Goal: Task Accomplishment & Management: Use online tool/utility

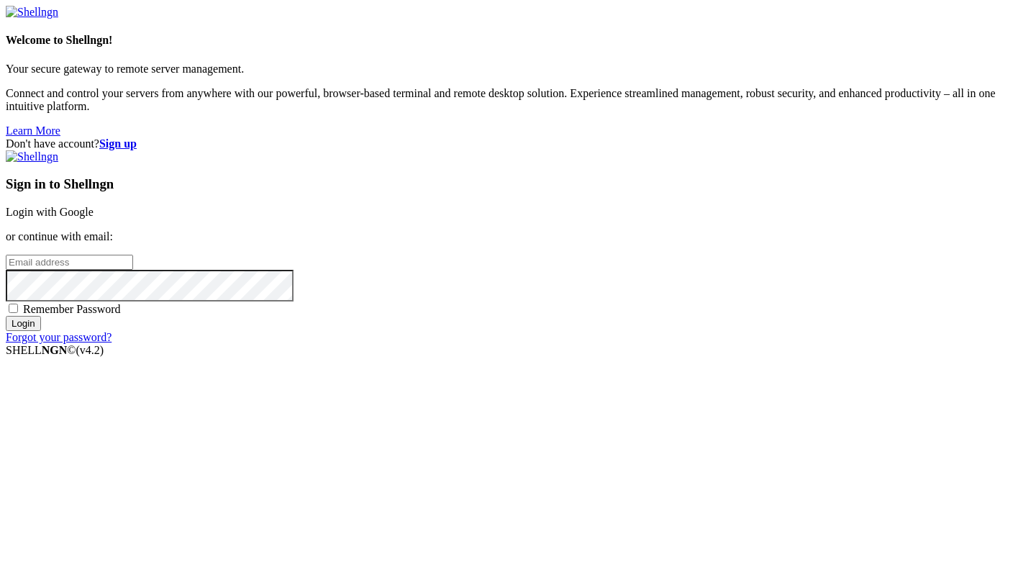
click at [137, 137] on strong "Sign up" at bounding box center [117, 143] width 37 height 12
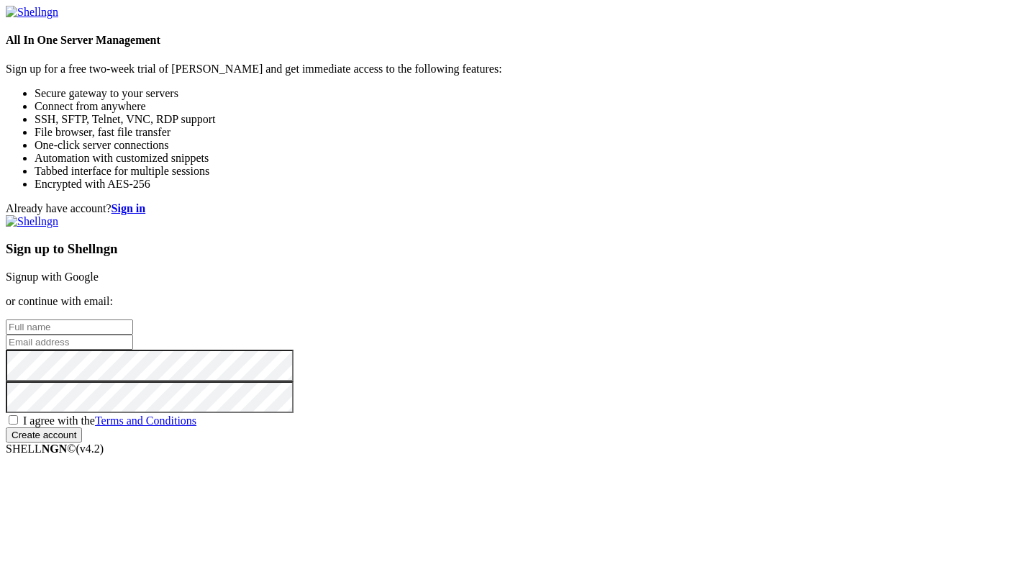
click at [133, 319] on input "text" at bounding box center [69, 326] width 127 height 15
type input "Antonio"
click at [133, 335] on input "email" at bounding box center [69, 342] width 127 height 15
paste input "testovii1111@proton.me"
type input "testovii1111@proton.me"
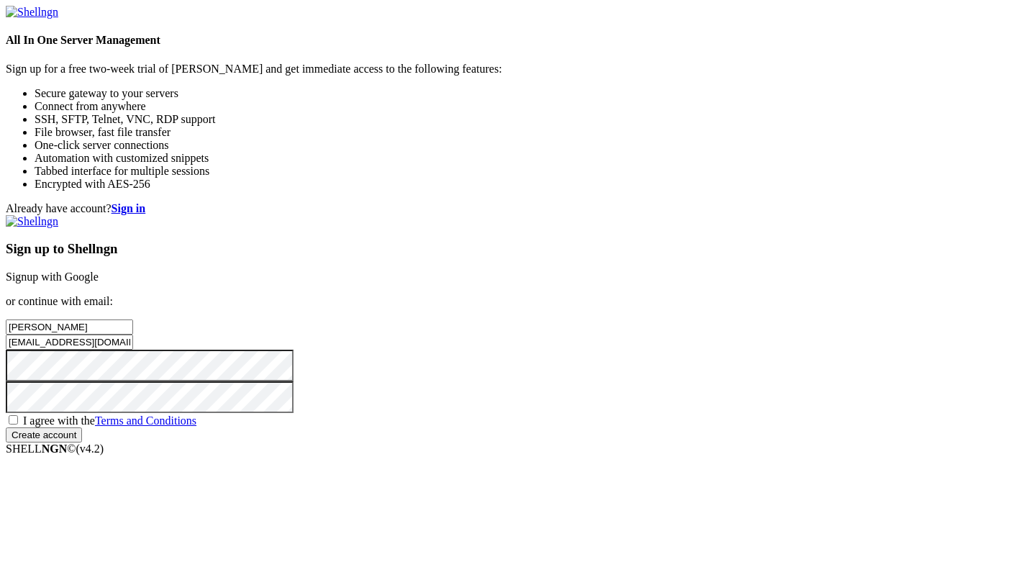
click at [196, 414] on span "I agree with the Terms and Conditions" at bounding box center [109, 420] width 173 height 12
click at [18, 415] on input "I agree with the Terms and Conditions" at bounding box center [13, 419] width 9 height 9
checkbox input "true"
click at [82, 442] on input "Create account" at bounding box center [44, 434] width 76 height 15
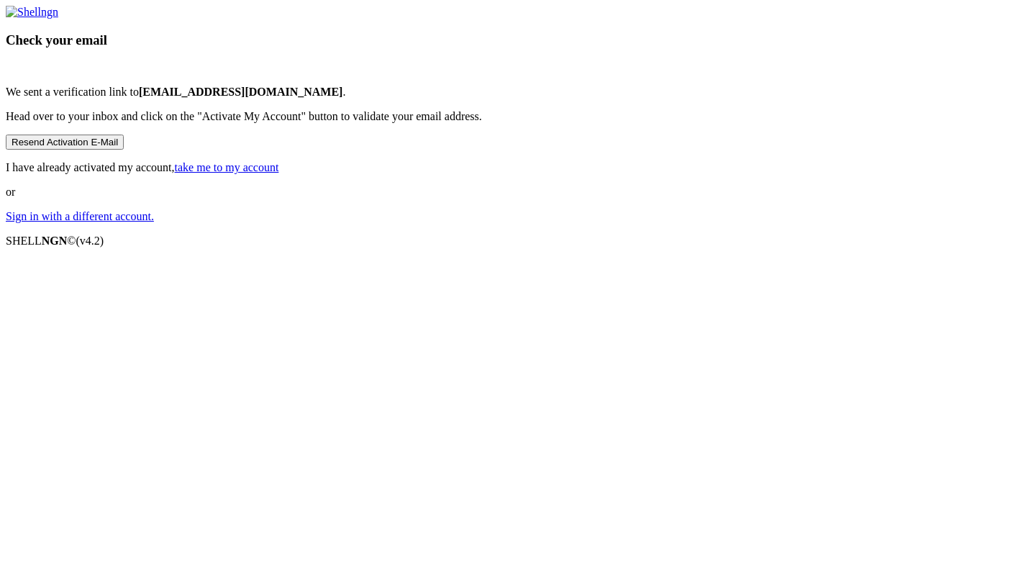
click at [279, 173] on link "take me to my account" at bounding box center [227, 167] width 104 height 12
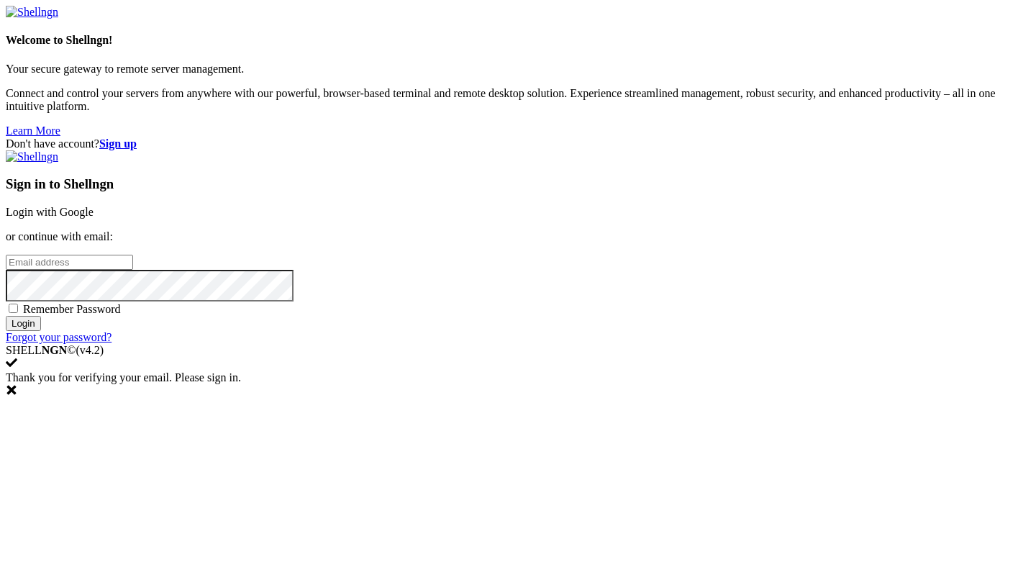
click at [619, 258] on div "Sign in to Shellngn Login with Google or continue with email: Remember Password…" at bounding box center [518, 247] width 1024 height 194
click at [133, 270] on input "email" at bounding box center [69, 262] width 127 height 15
paste input "[EMAIL_ADDRESS][DOMAIN_NAME]"
type input "[EMAIL_ADDRESS][DOMAIN_NAME]"
click at [6, 316] on input "Login" at bounding box center [23, 323] width 35 height 15
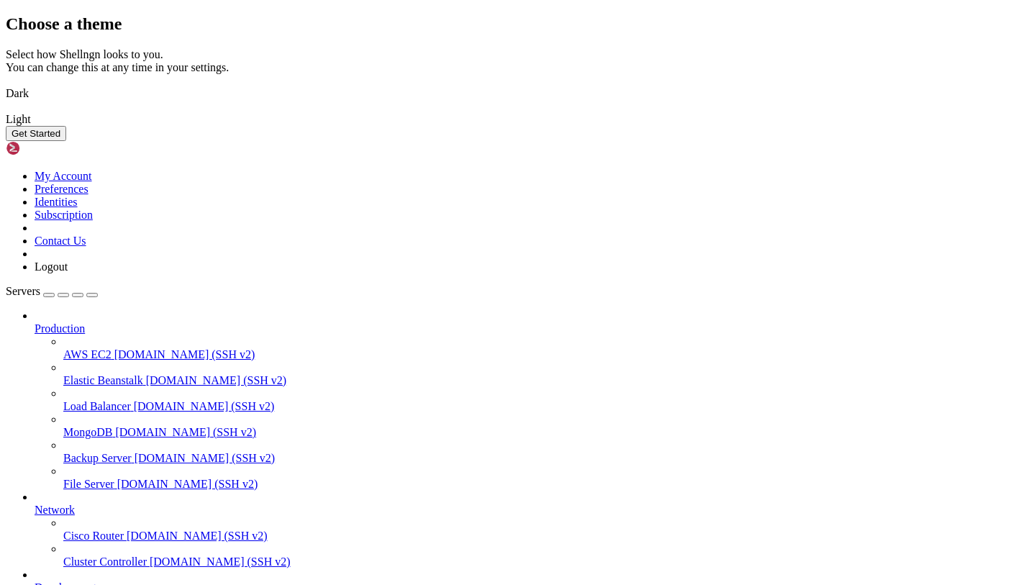
click at [6, 84] on img at bounding box center [6, 84] width 0 height 0
click at [66, 141] on button "Get Started" at bounding box center [36, 133] width 60 height 15
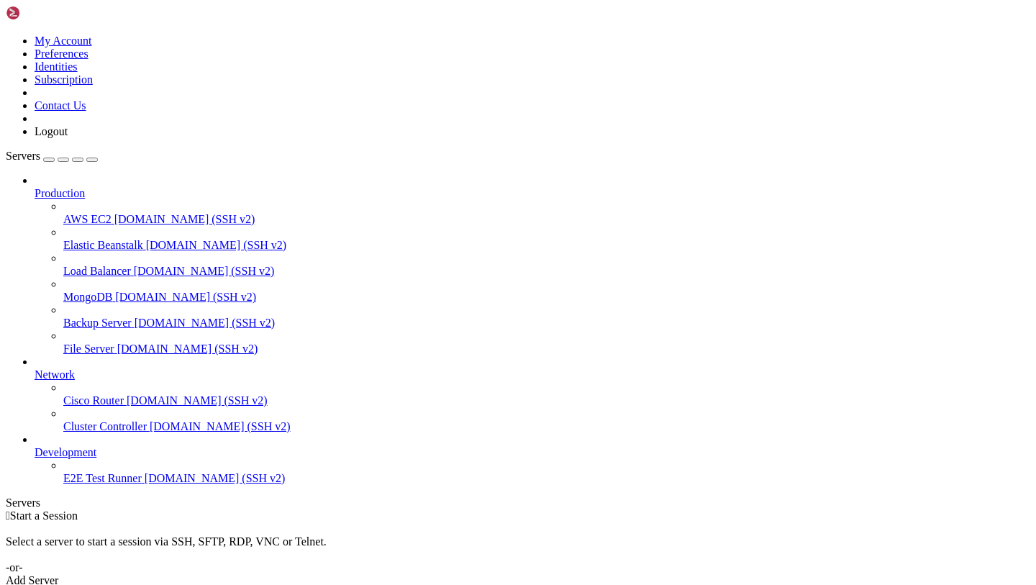
click at [612, 574] on link "Add Server" at bounding box center [518, 580] width 1024 height 13
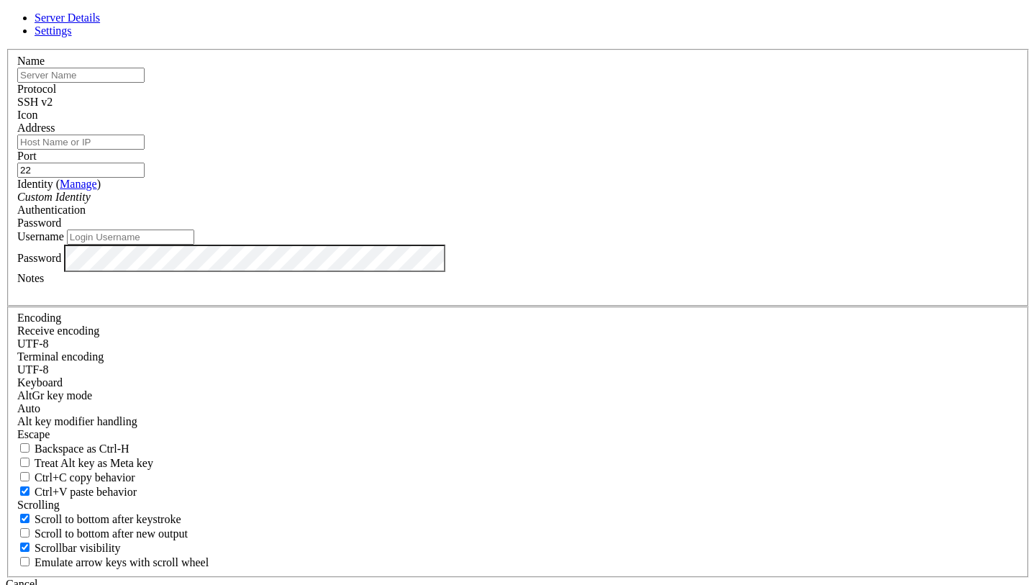
click at [145, 150] on input "Address" at bounding box center [80, 142] width 127 height 15
paste input "[TECHNICAL_ID]"
type input "[TECHNICAL_ID]"
click at [194, 245] on input "Username" at bounding box center [130, 237] width 127 height 15
type input "root"
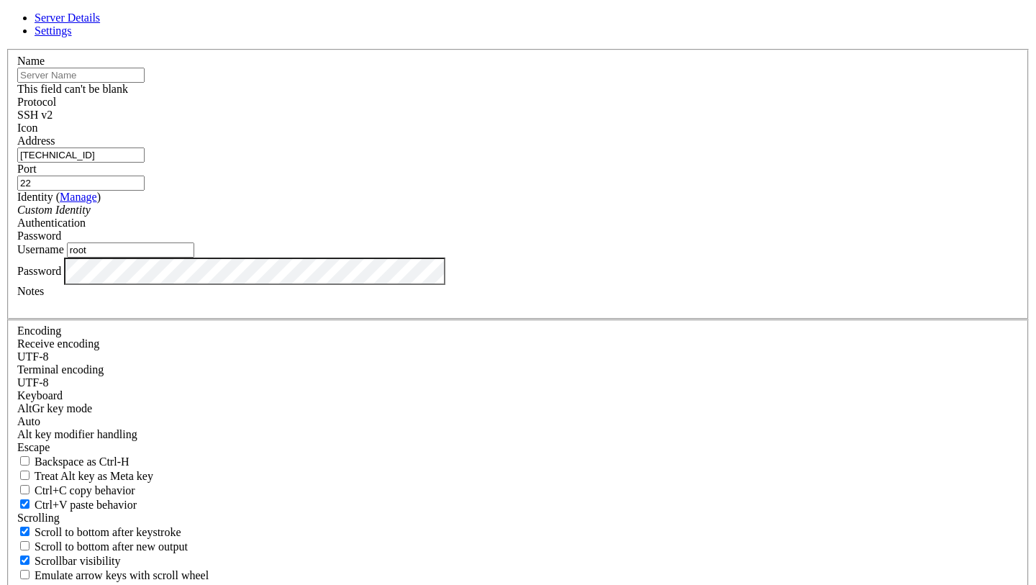
click at [368, 96] on div "Name This field can't be blank" at bounding box center [517, 75] width 1001 height 41
click at [145, 83] on input "text" at bounding box center [80, 75] width 127 height 15
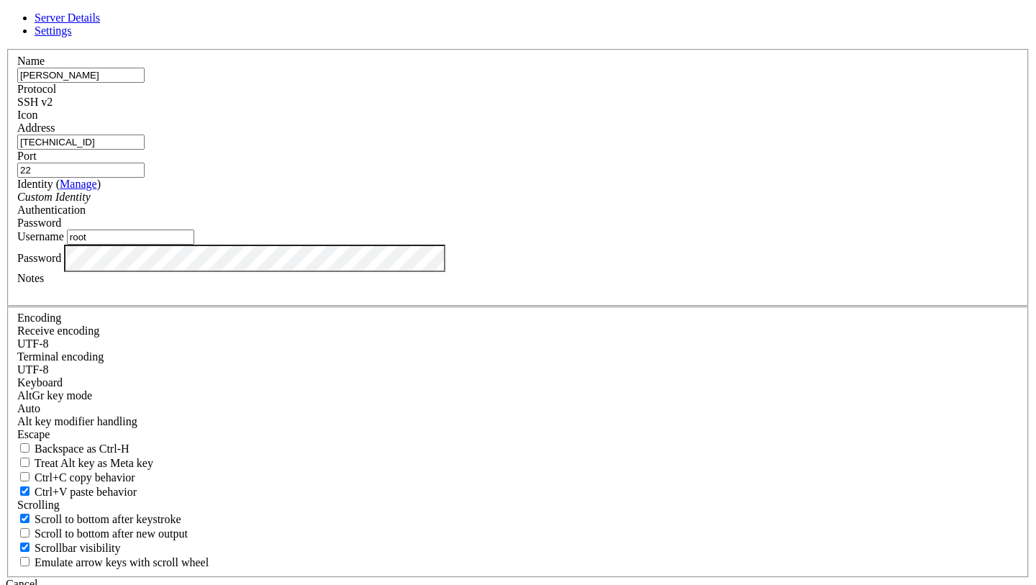
type input "[PERSON_NAME]"
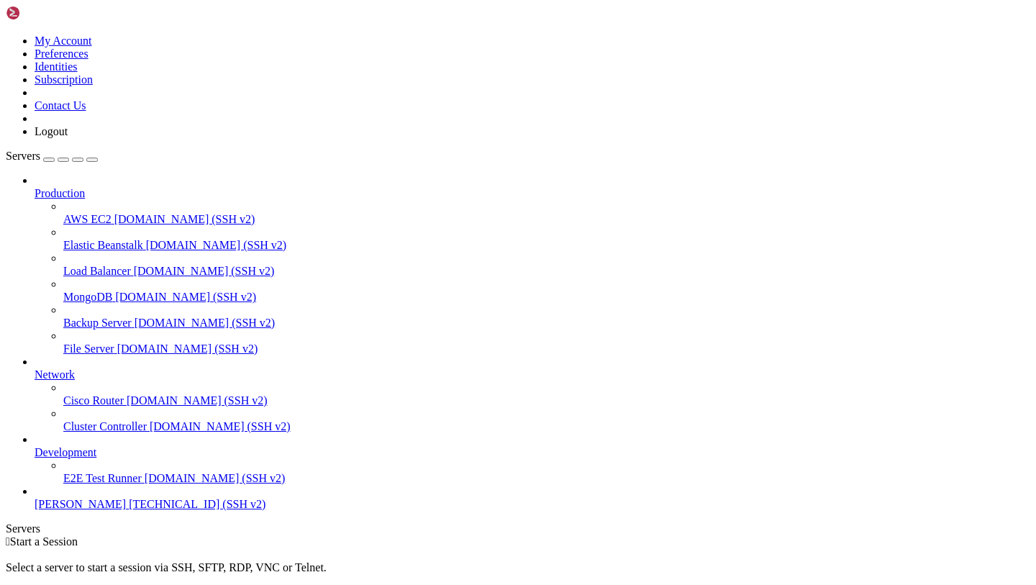
click at [94, 510] on span "[PERSON_NAME]" at bounding box center [80, 504] width 91 height 12
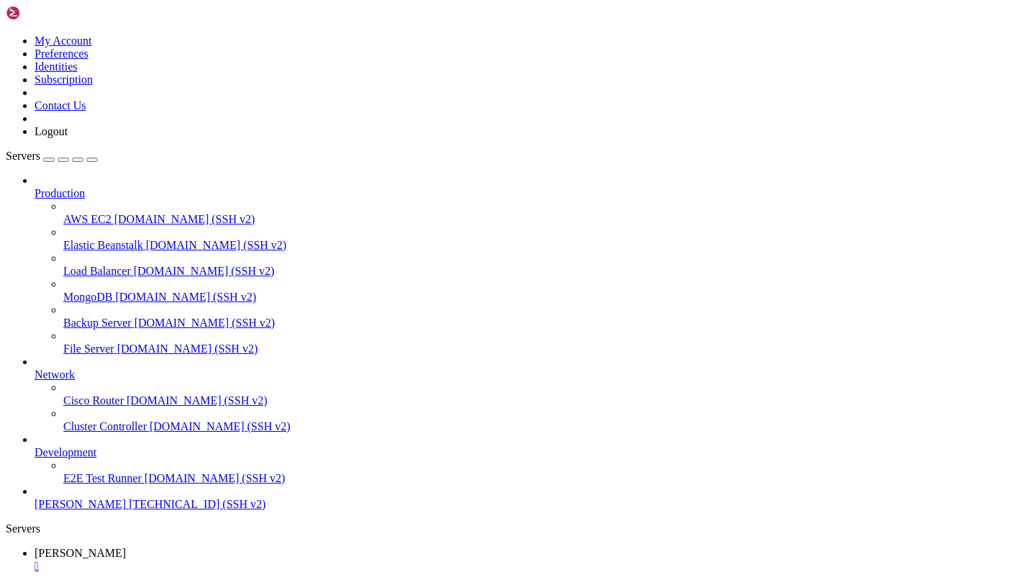
click at [116, 510] on span "[PERSON_NAME]" at bounding box center [80, 504] width 91 height 12
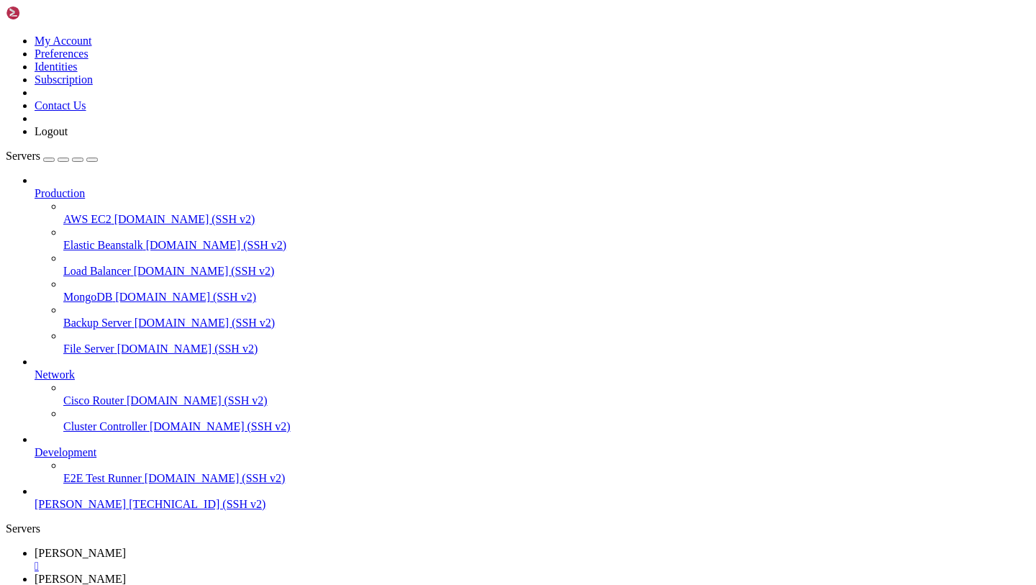
click at [126, 547] on span "[PERSON_NAME]" at bounding box center [80, 553] width 91 height 12
click at [235, 560] on div "" at bounding box center [533, 566] width 996 height 13
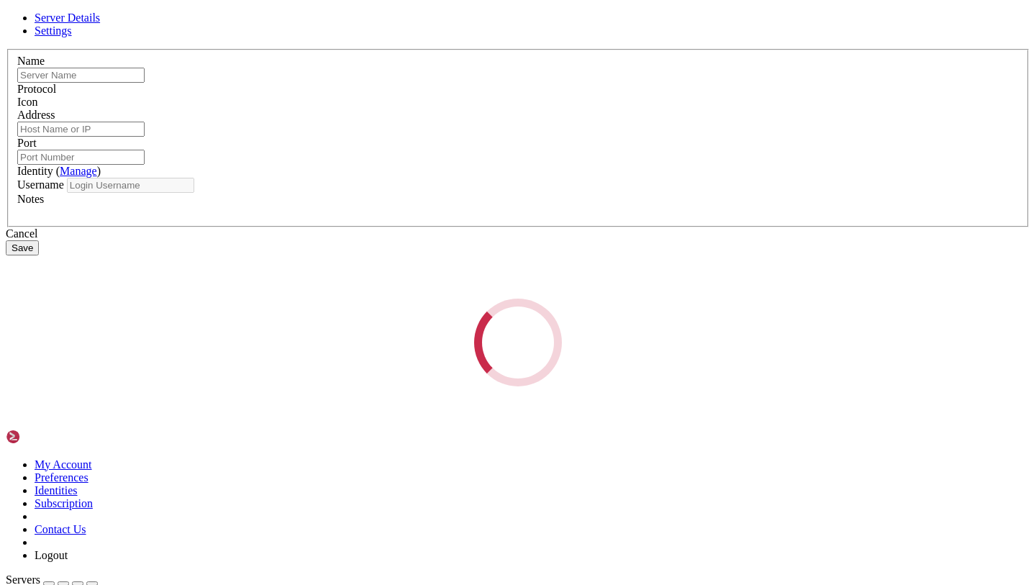
type input "[PERSON_NAME]"
type input "[TECHNICAL_ID]"
type input "22"
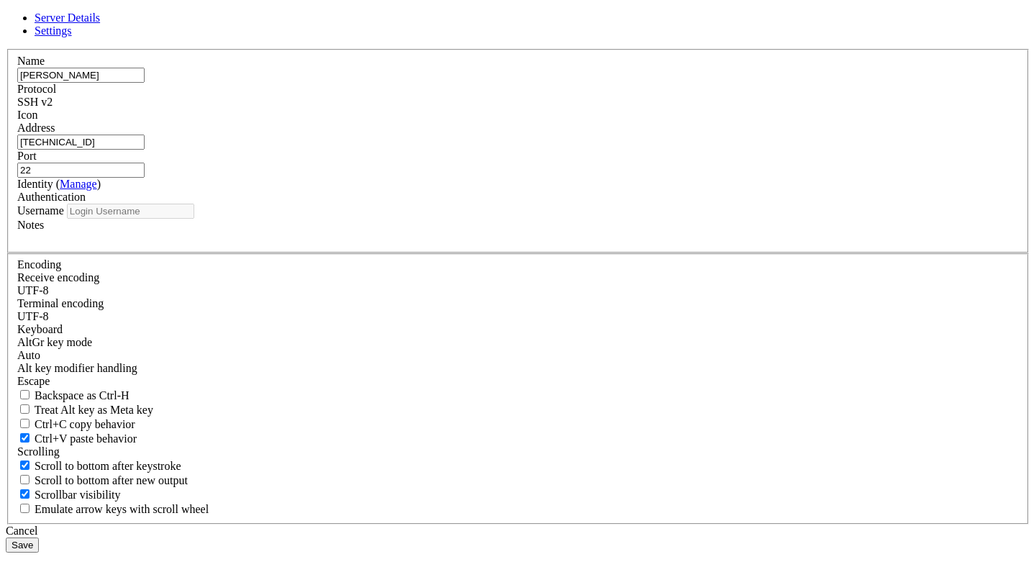
type input "root"
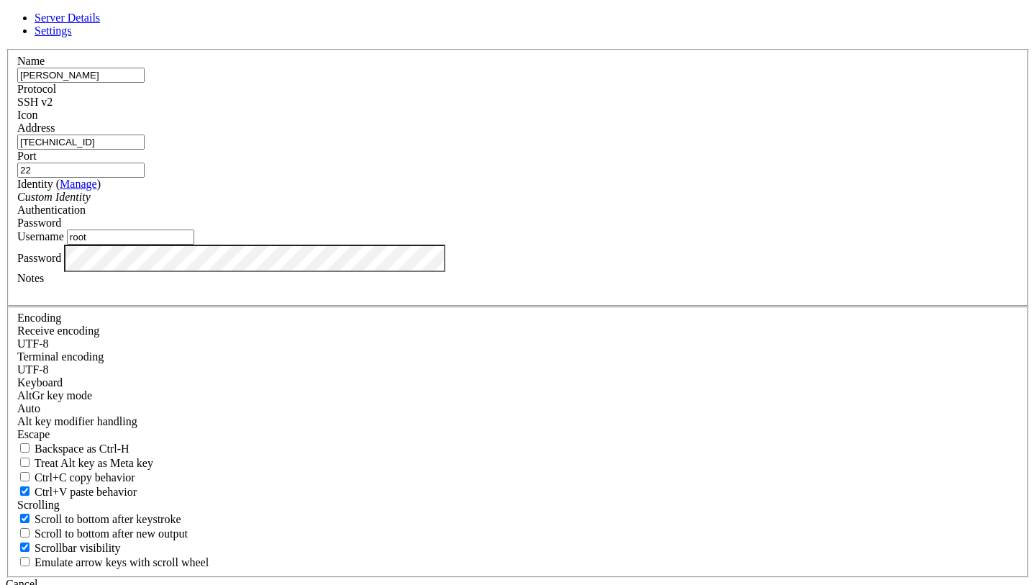
click at [493, 272] on div "Password" at bounding box center [517, 258] width 1001 height 27
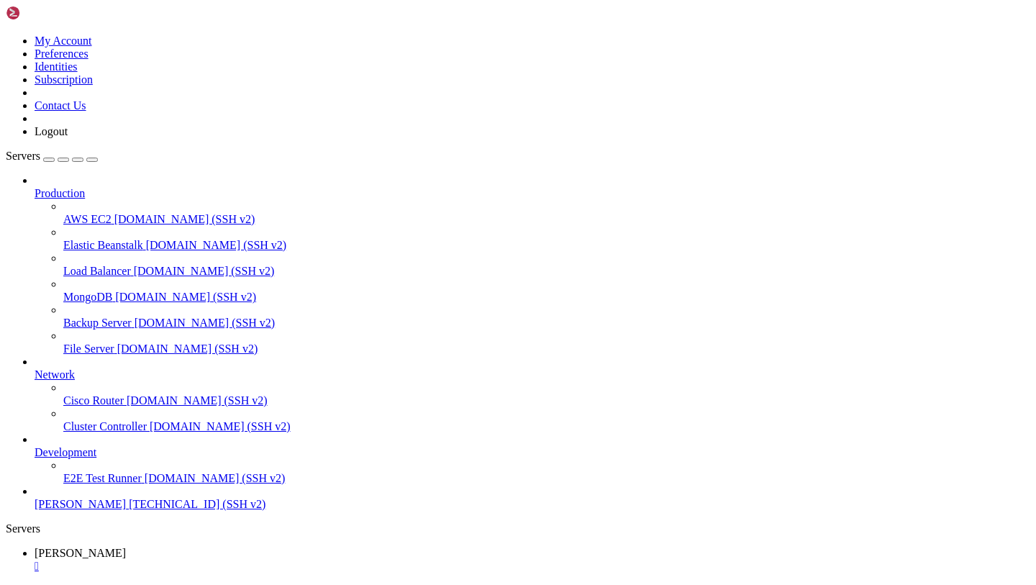
click at [129, 510] on span "[TECHNICAL_ID] (SSH v2)" at bounding box center [197, 504] width 137 height 12
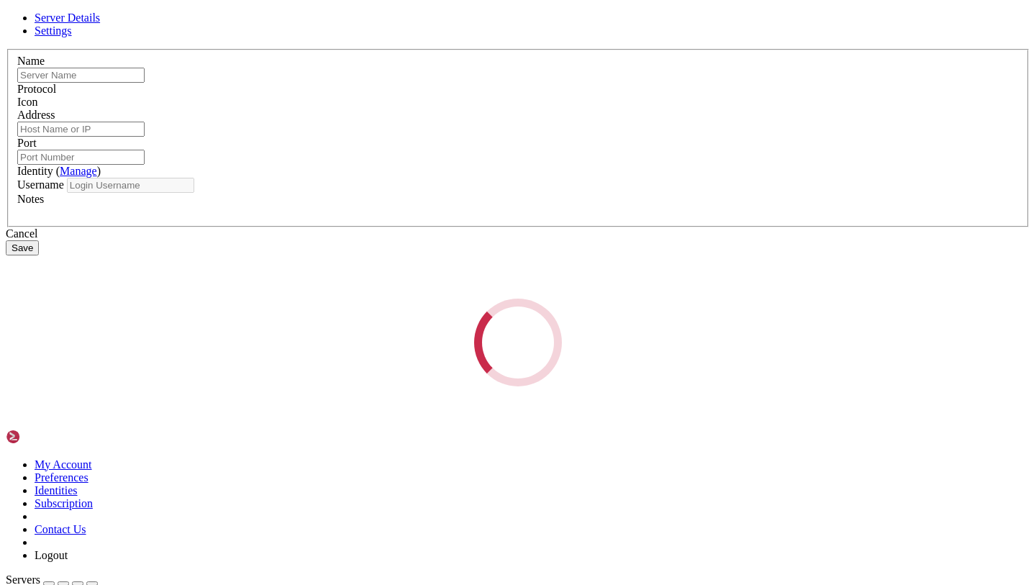
type input "[PERSON_NAME]"
type input "[TECHNICAL_ID]"
type input "22"
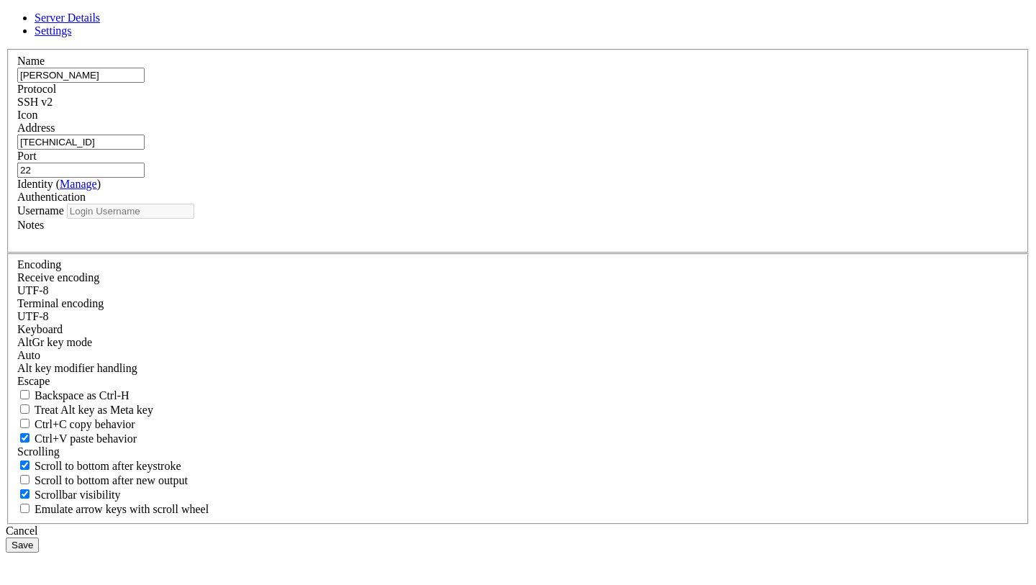
type input "root"
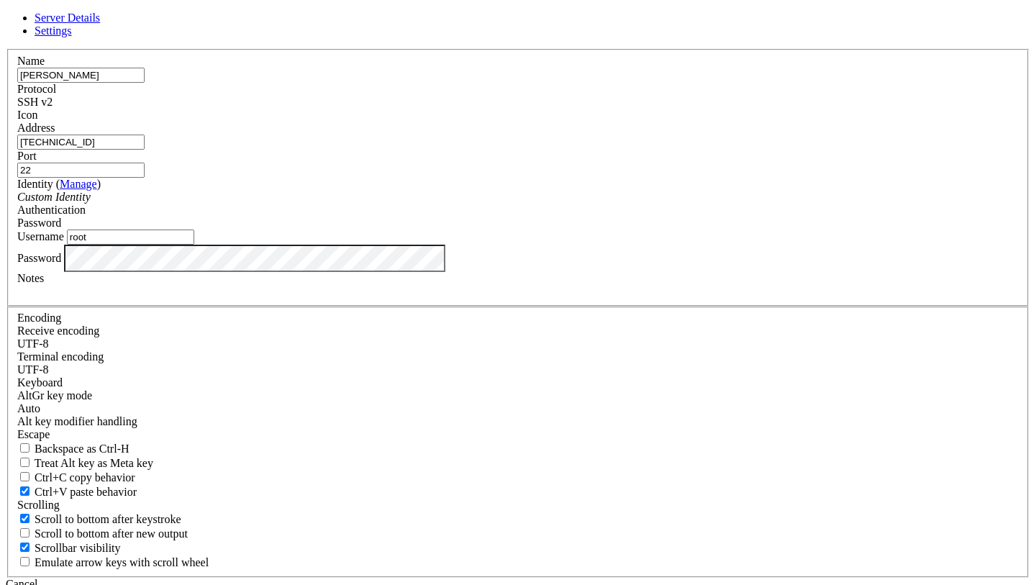
click at [145, 150] on input "[TECHNICAL_ID]" at bounding box center [80, 142] width 127 height 15
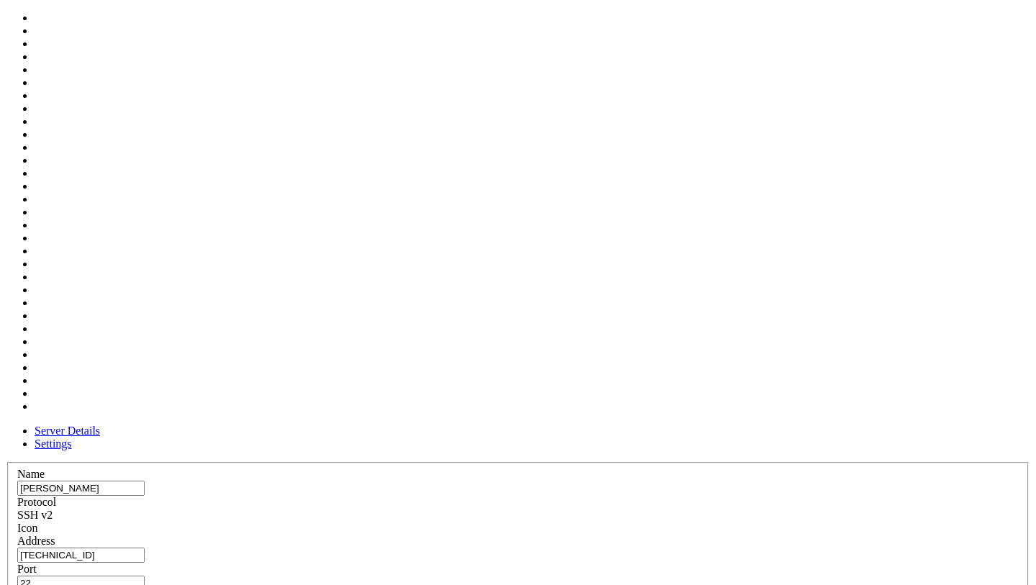
click at [698, 535] on div at bounding box center [517, 535] width 1001 height 0
click at [596, 424] on header "Server Details Settings" at bounding box center [518, 437] width 1024 height 26
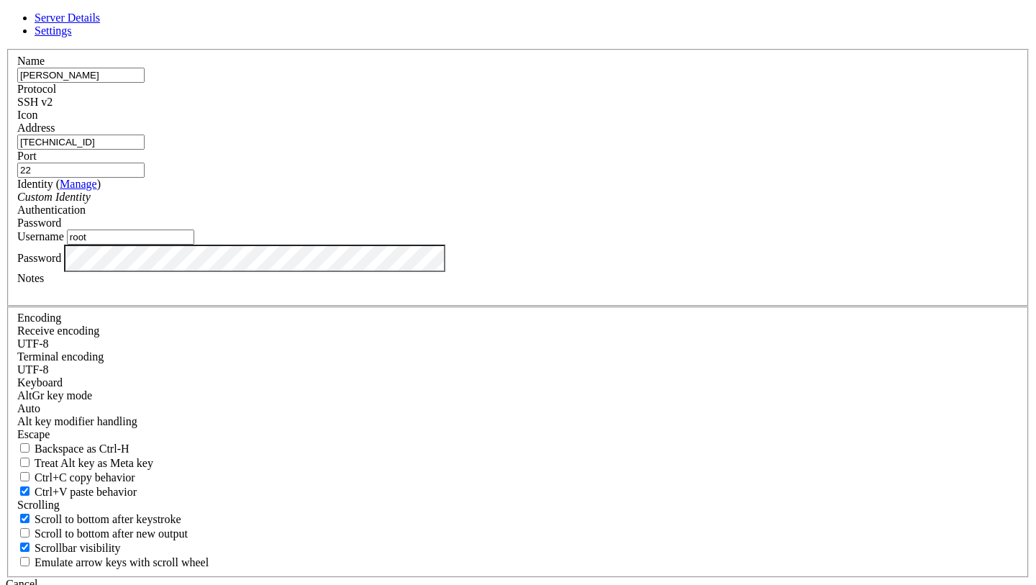
click at [72, 37] on link "Settings" at bounding box center [53, 30] width 37 height 12
click at [100, 24] on span "Server Details" at bounding box center [67, 18] width 65 height 12
click at [194, 245] on input "root" at bounding box center [130, 237] width 127 height 15
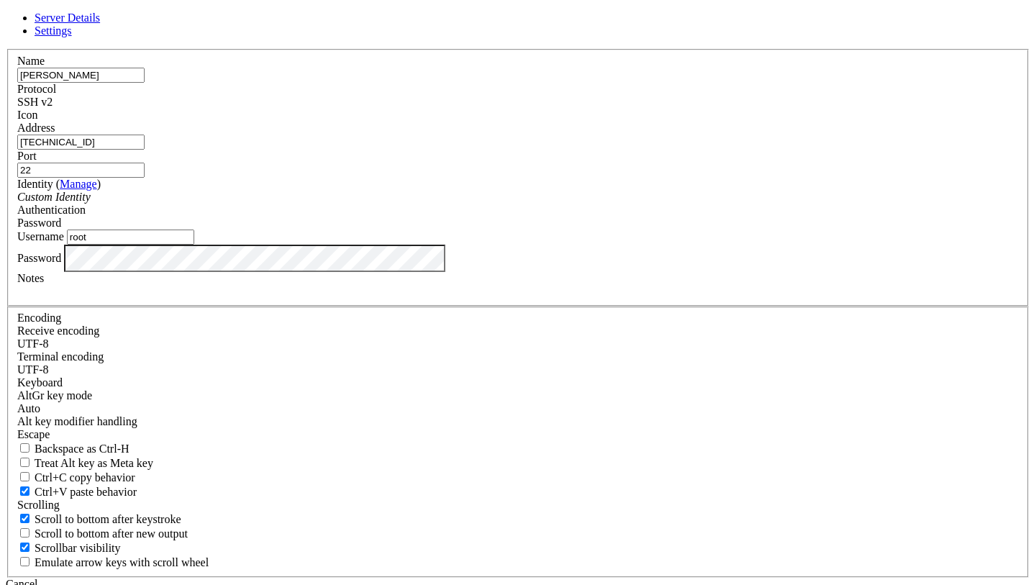
click at [194, 245] on input "root" at bounding box center [130, 237] width 127 height 15
click at [145, 150] on input "[TECHNICAL_ID]" at bounding box center [80, 142] width 127 height 15
paste input "38"
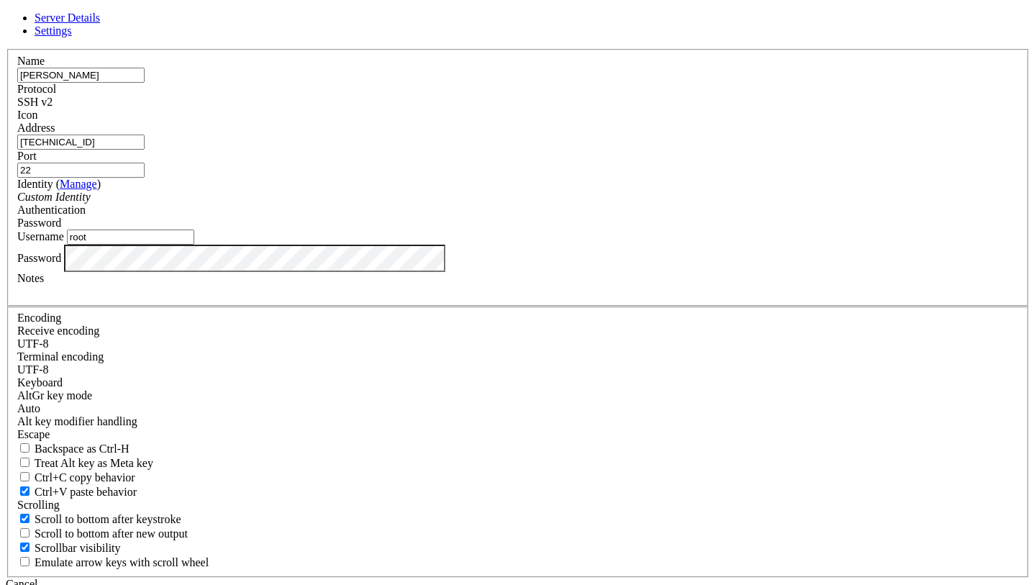
type input "[TECHNICAL_ID]"
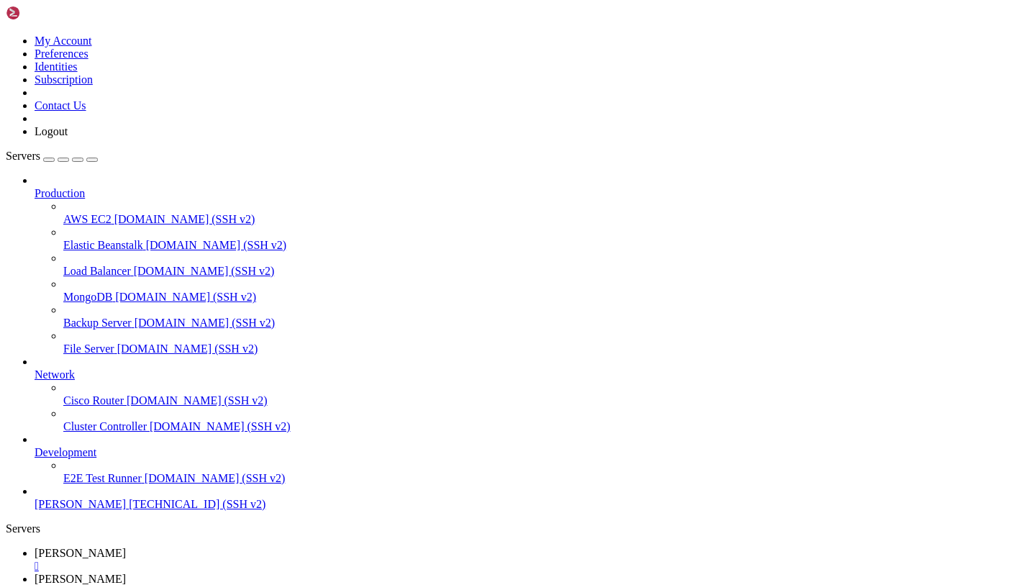
click at [129, 510] on span "[TECHNICAL_ID] (SSH v2)" at bounding box center [197, 504] width 137 height 12
drag, startPoint x: 394, startPoint y: 1675, endPoint x: 13, endPoint y: 1671, distance: 381.3
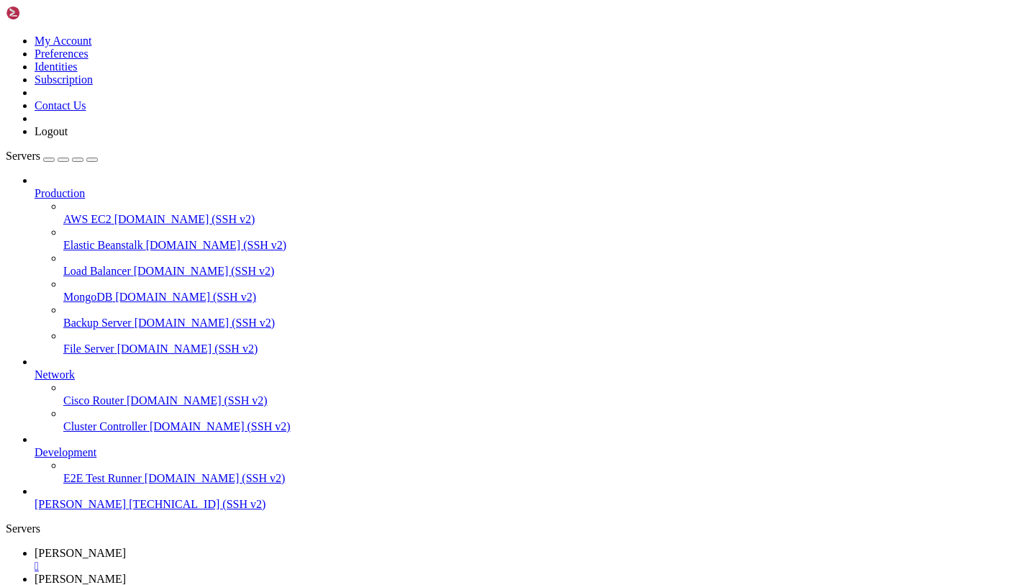
copy x-row "systemctl list-units --type=service | grep -Ei "yandex|bot|ban""
drag, startPoint x: 476, startPoint y: 1702, endPoint x: 11, endPoint y: 1701, distance: 464.8
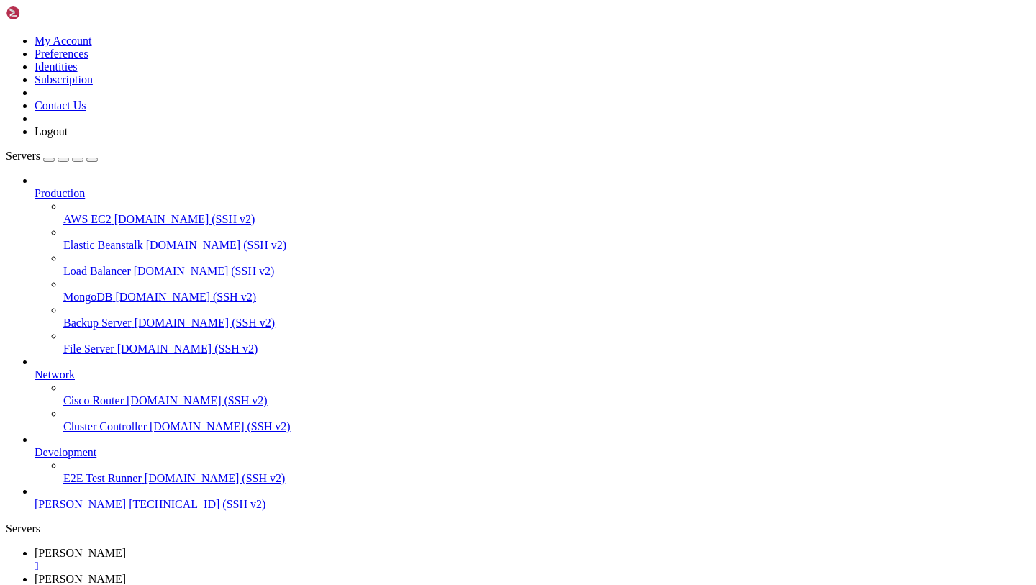
copy x-row "sudo grep -RIn "yandex" /etc/systemd/system /lib/systemd/system 2>/dev/null"
drag, startPoint x: 158, startPoint y: 1735, endPoint x: 338, endPoint y: 1801, distance: 191.7
drag, startPoint x: 250, startPoint y: 1760, endPoint x: 14, endPoint y: 1760, distance: 236.7
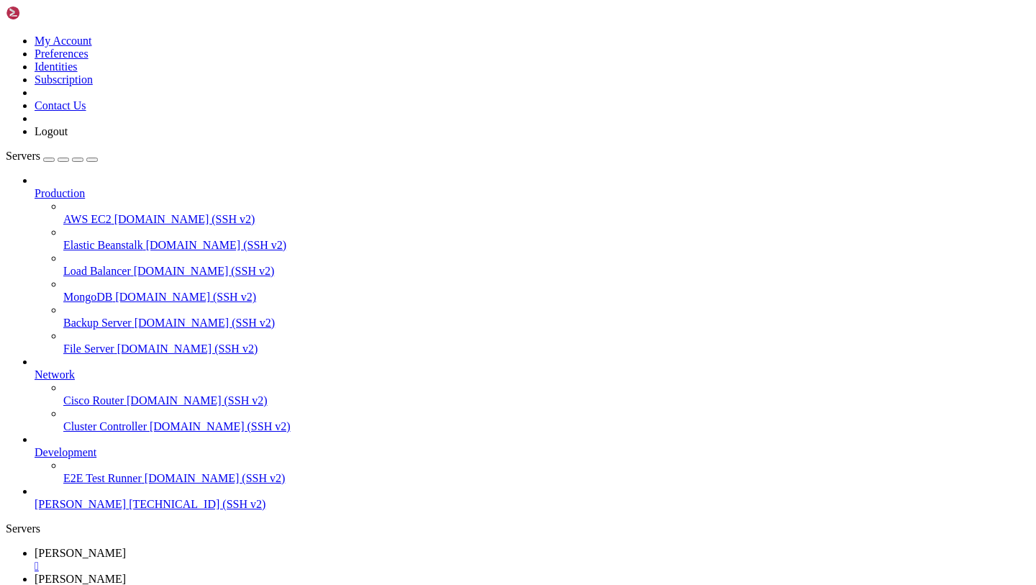
copy x-row "domain-ban-checker_domain-ban-checker_1 domain-ban-checker_domain-ban-checker U…"
copy div "NAMES IMAGE STATUS PORTS domain-ban-checker_domain-ban-checker_1 domain-ban-che…"
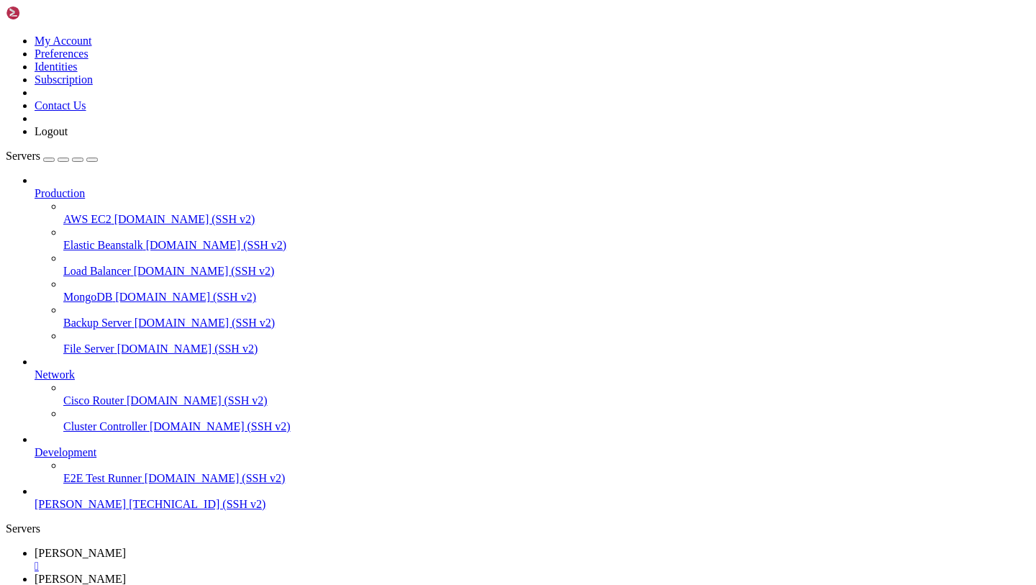
drag, startPoint x: 12, startPoint y: 1748, endPoint x: 167, endPoint y: 1769, distance: 156.2
